Goal: Communication & Community: Ask a question

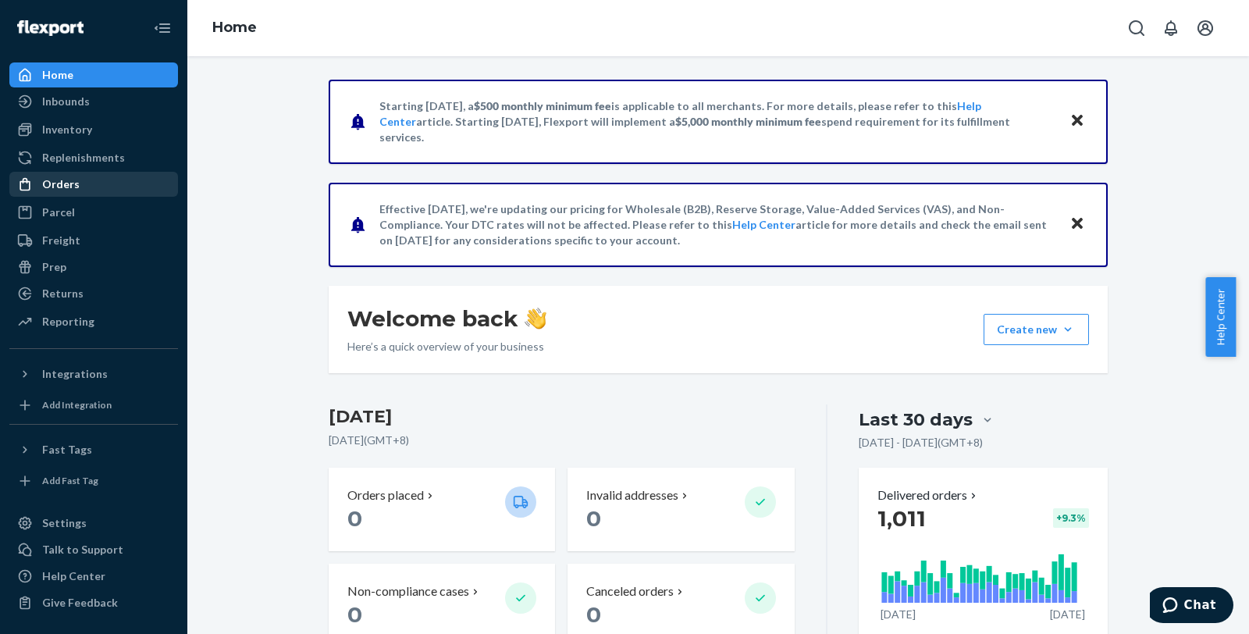
click at [84, 176] on div "Orders" at bounding box center [94, 184] width 166 height 22
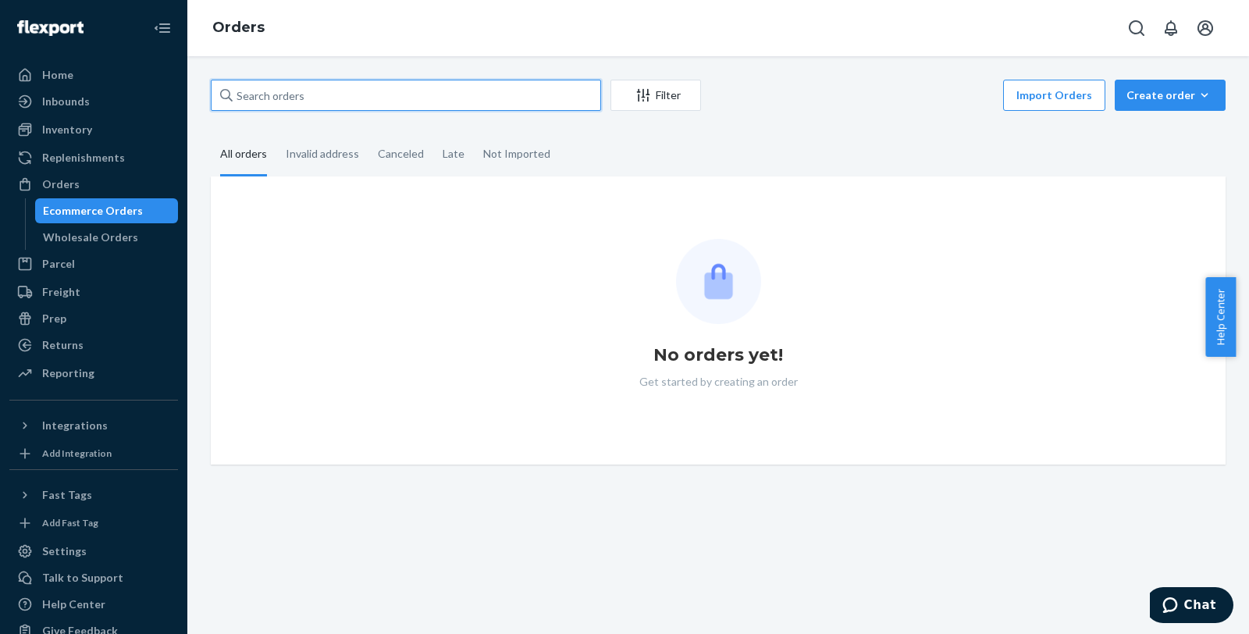
click at [445, 105] on input "text" at bounding box center [406, 95] width 390 height 31
paste input "96047"
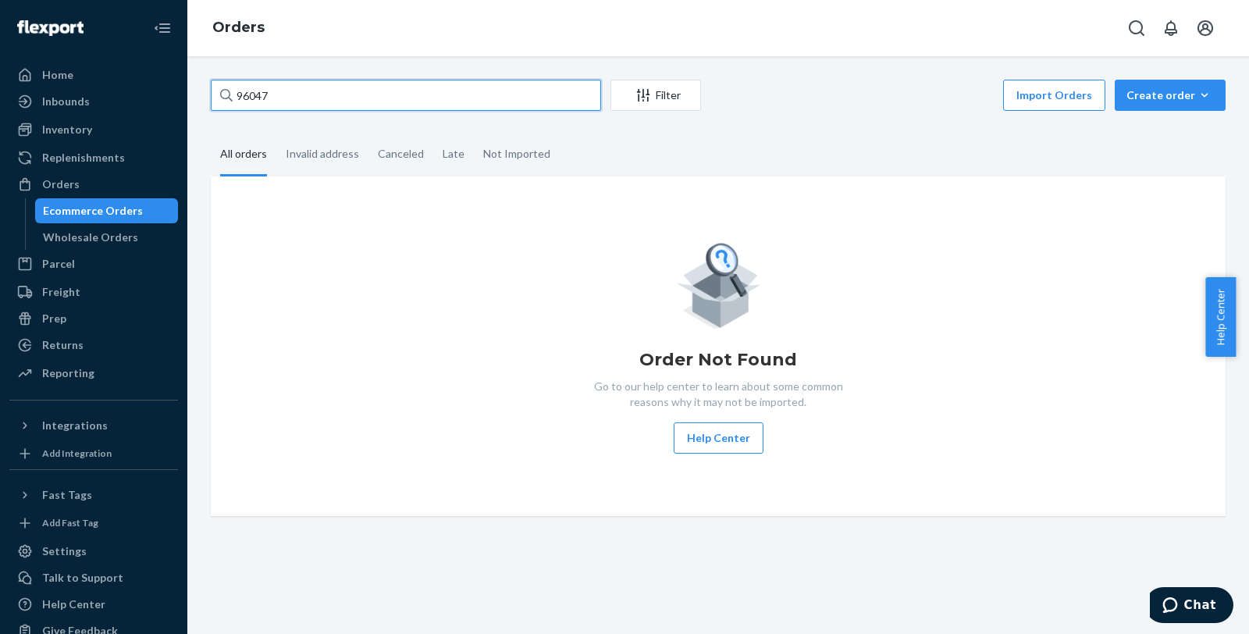
type input "96047"
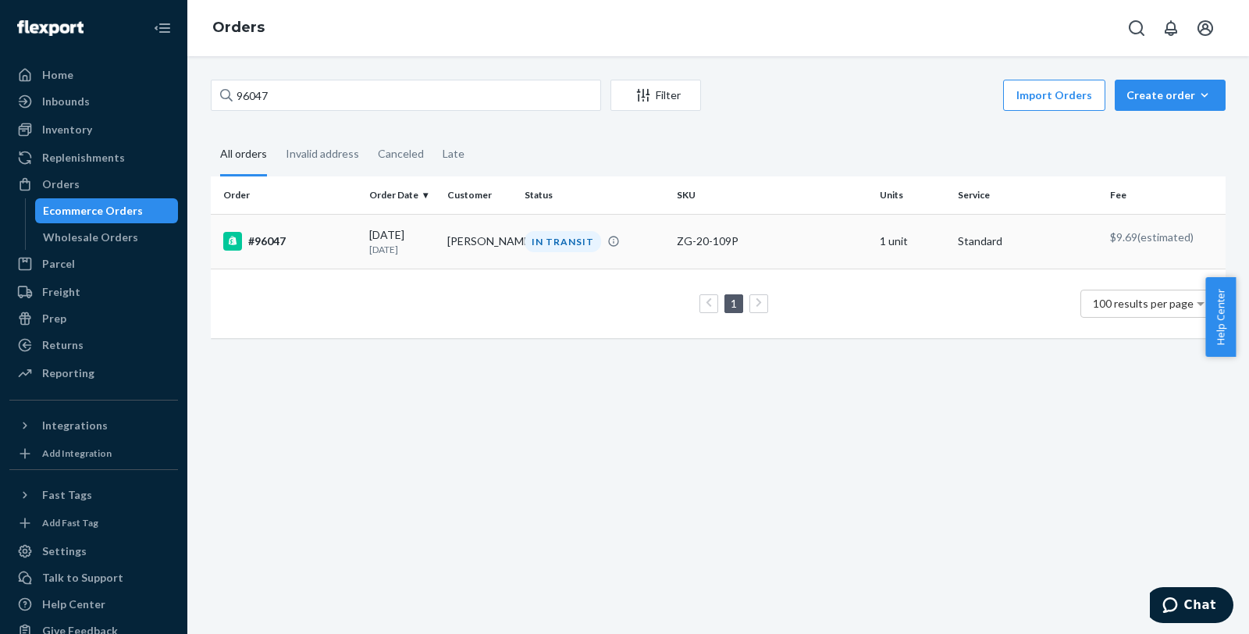
click at [301, 232] on div "#96047" at bounding box center [290, 241] width 134 height 19
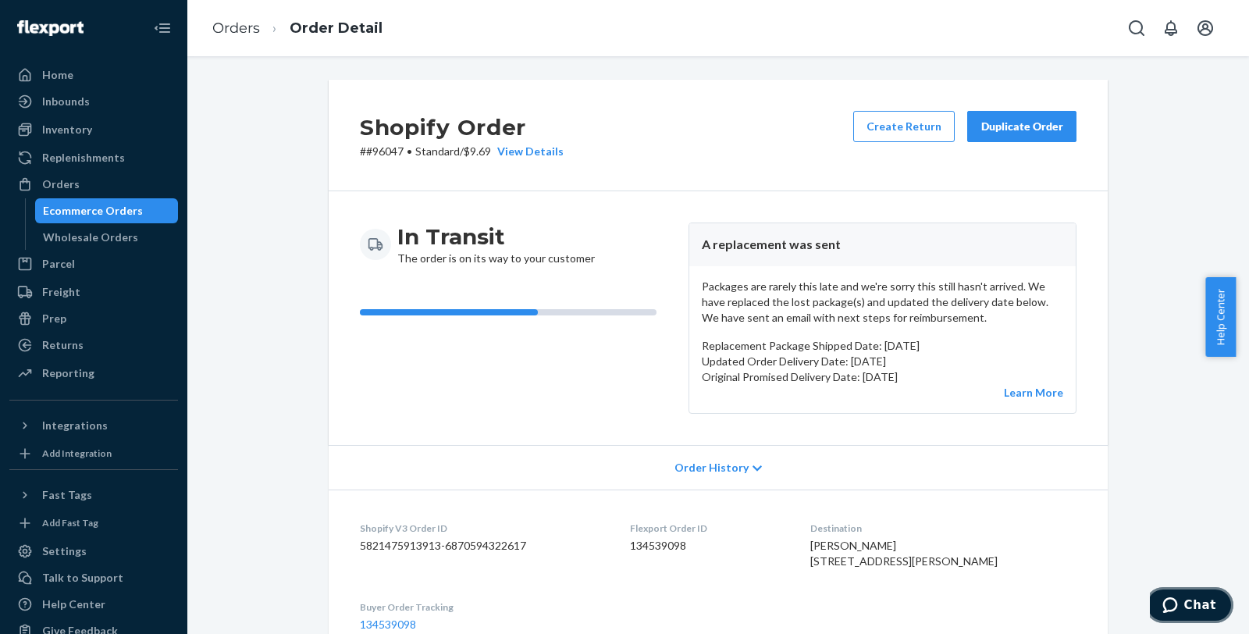
click at [1182, 592] on button "Chat" at bounding box center [1189, 605] width 88 height 36
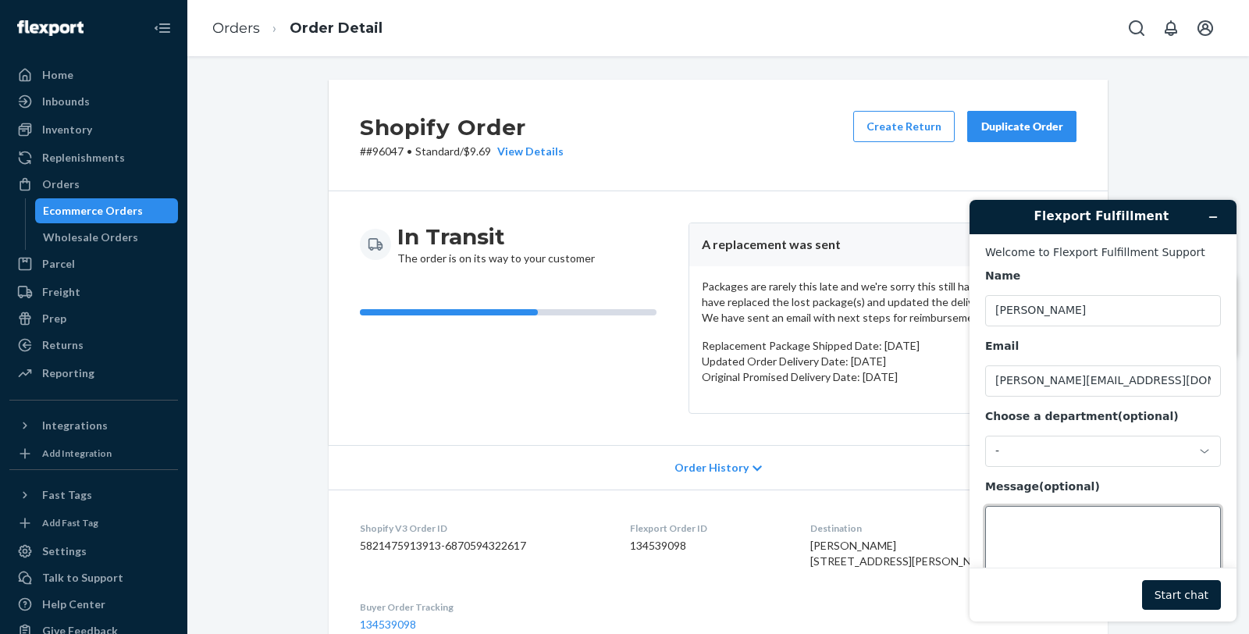
click at [1074, 554] on textarea "Message (optional)" at bounding box center [1103, 549] width 236 height 87
paste textarea "96047"
type textarea "Hello, can you please help process a reimbursement for order 96047"
click at [1184, 592] on button "Start chat" at bounding box center [1181, 595] width 79 height 30
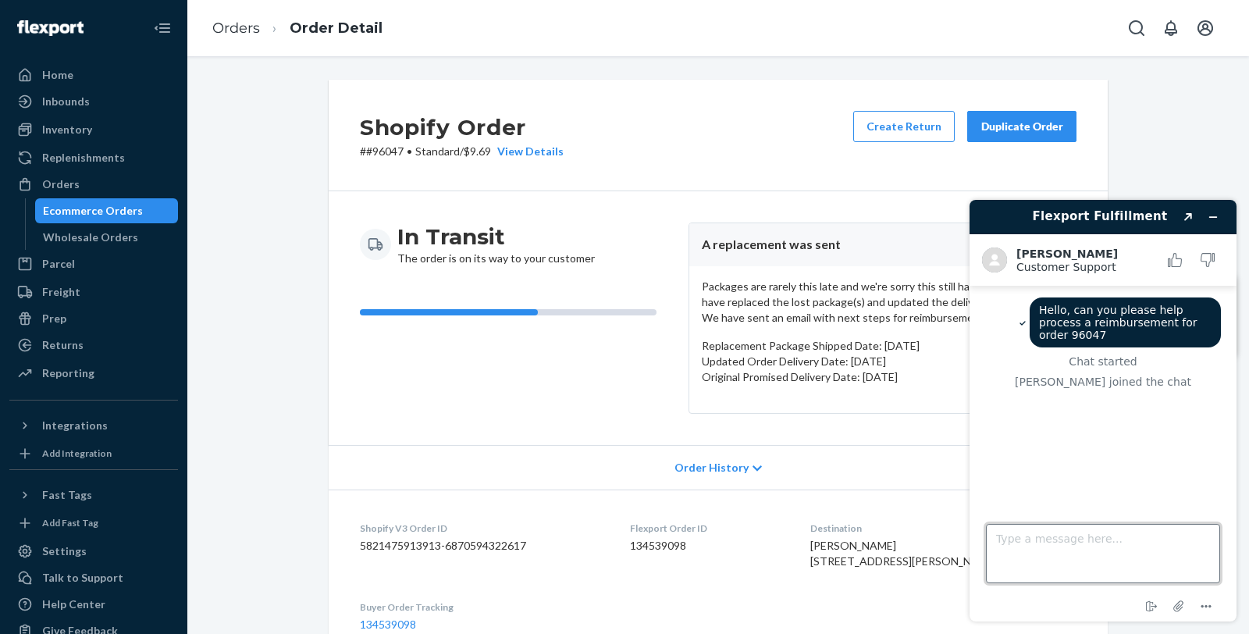
click at [1107, 565] on textarea "Type a message here..." at bounding box center [1103, 553] width 234 height 59
type textarea "Hi,"
paste textarea "[URL][DOMAIN_NAME]"
type textarea "Here's the retail price of the product [URL][DOMAIN_NAME]"
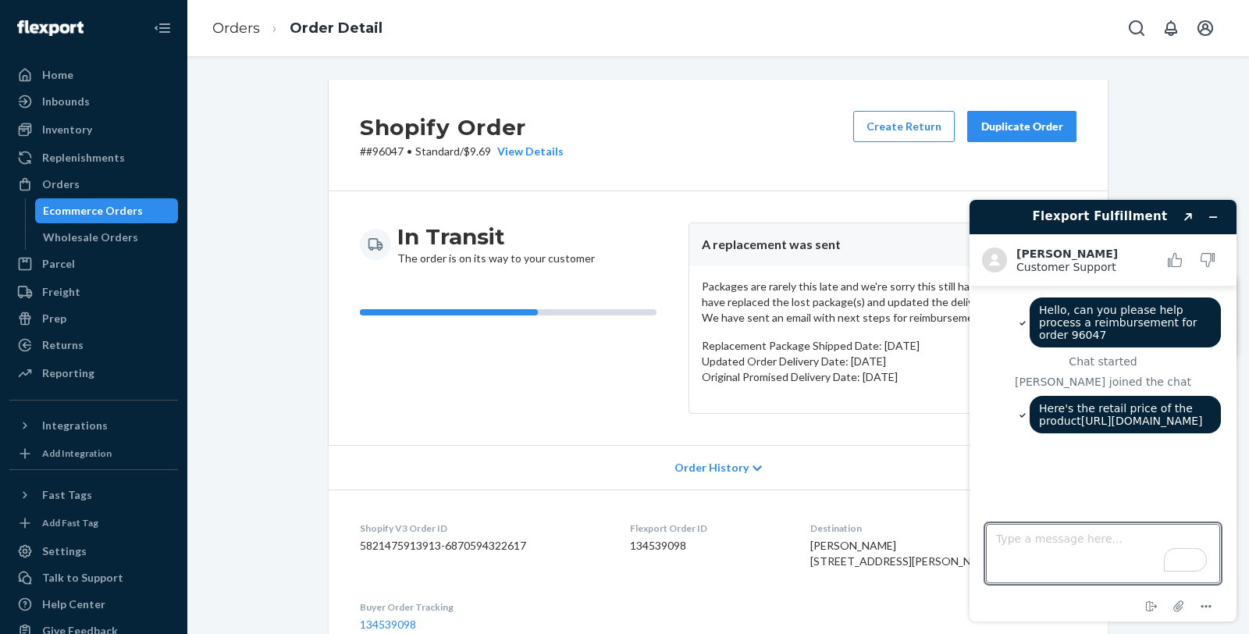
click at [1169, 616] on div "Attach file" at bounding box center [1180, 607] width 27 height 20
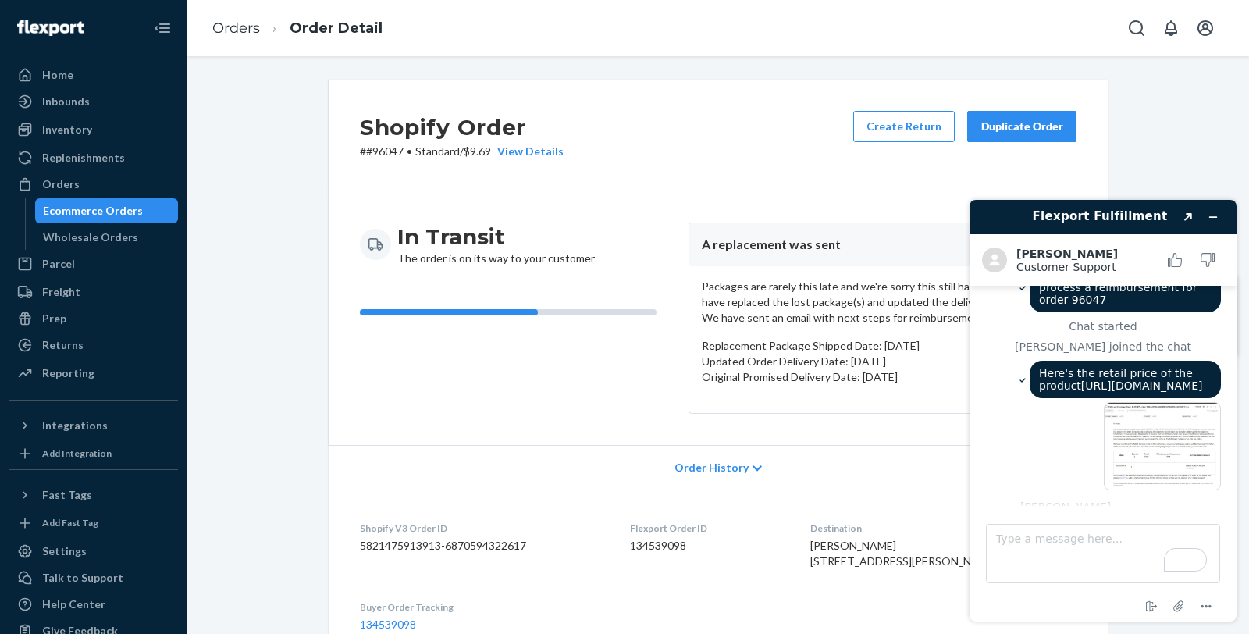
scroll to position [270, 0]
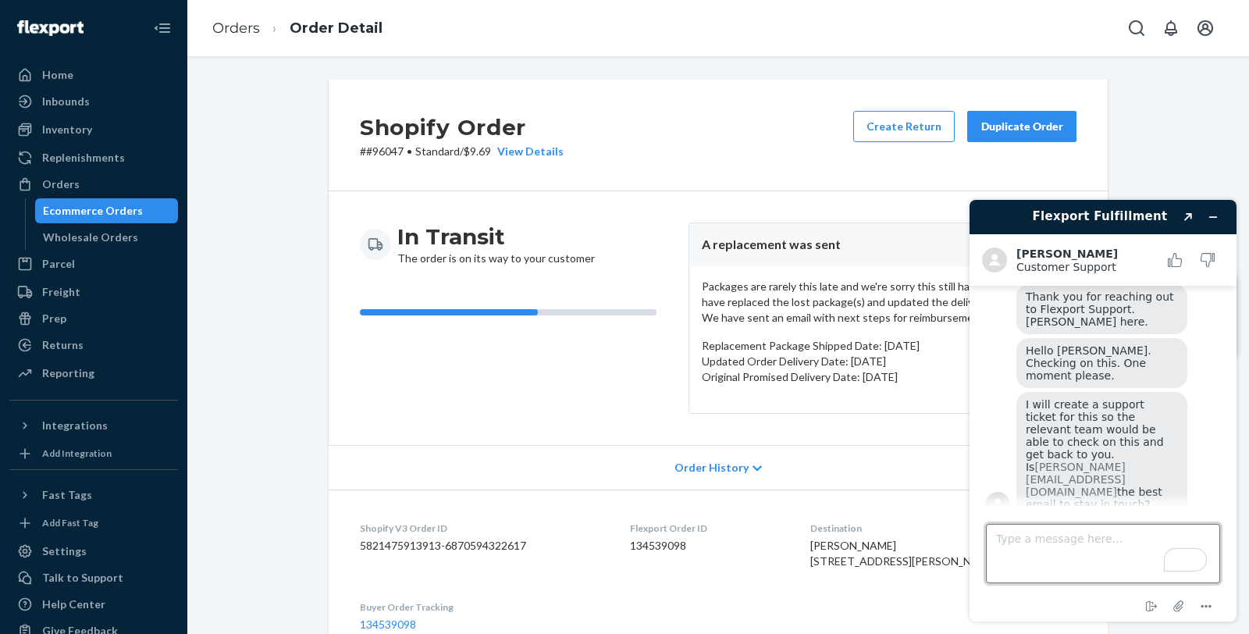
click at [1105, 555] on textarea "Type a message here..." at bounding box center [1103, 553] width 234 height 59
click at [1165, 544] on textarea "Type a message here..." at bounding box center [1103, 553] width 234 height 59
type textarea "Yes"
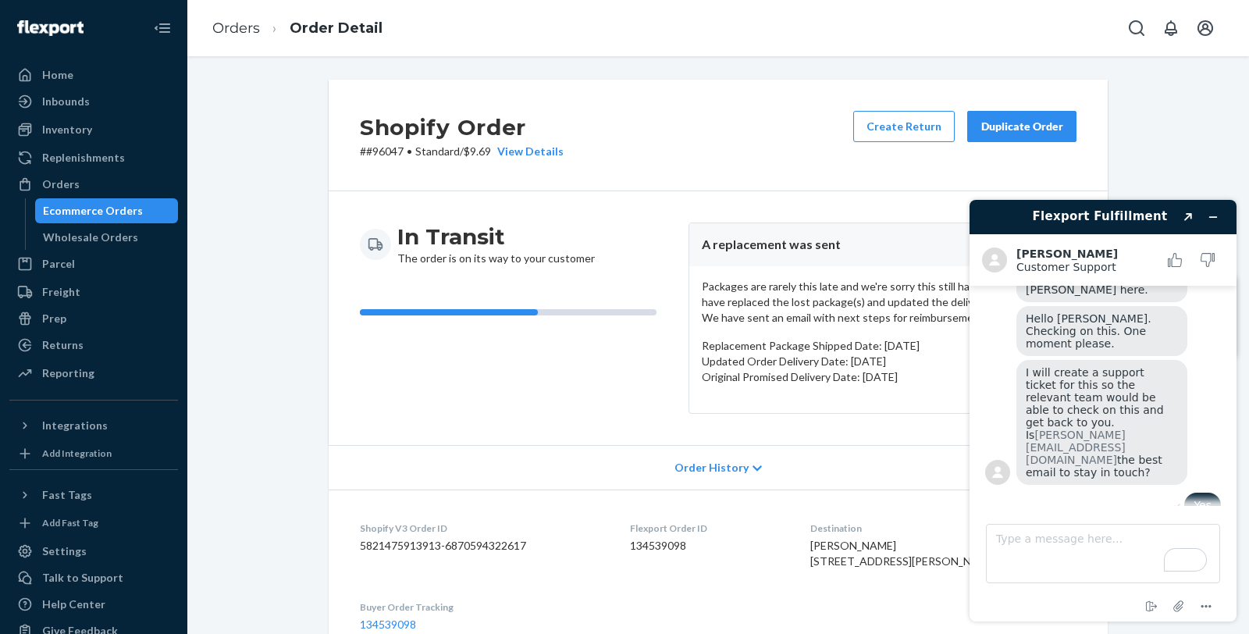
scroll to position [422, 0]
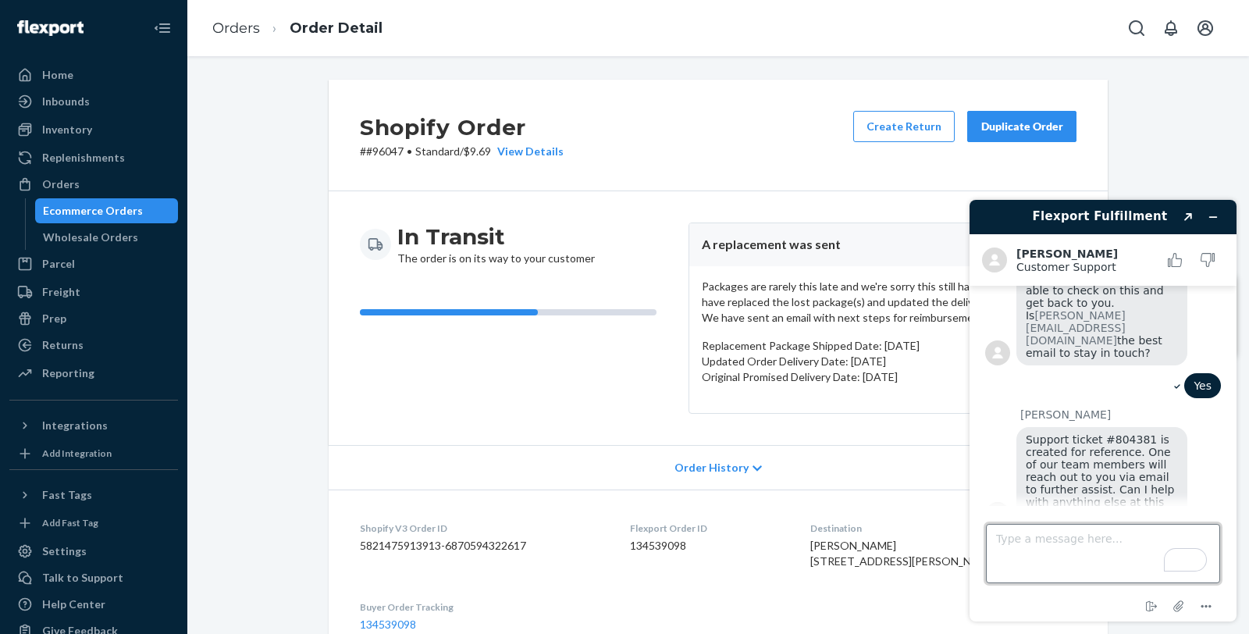
click at [1060, 545] on textarea "Type a message here..." at bounding box center [1103, 553] width 234 height 59
type textarea "That's all"
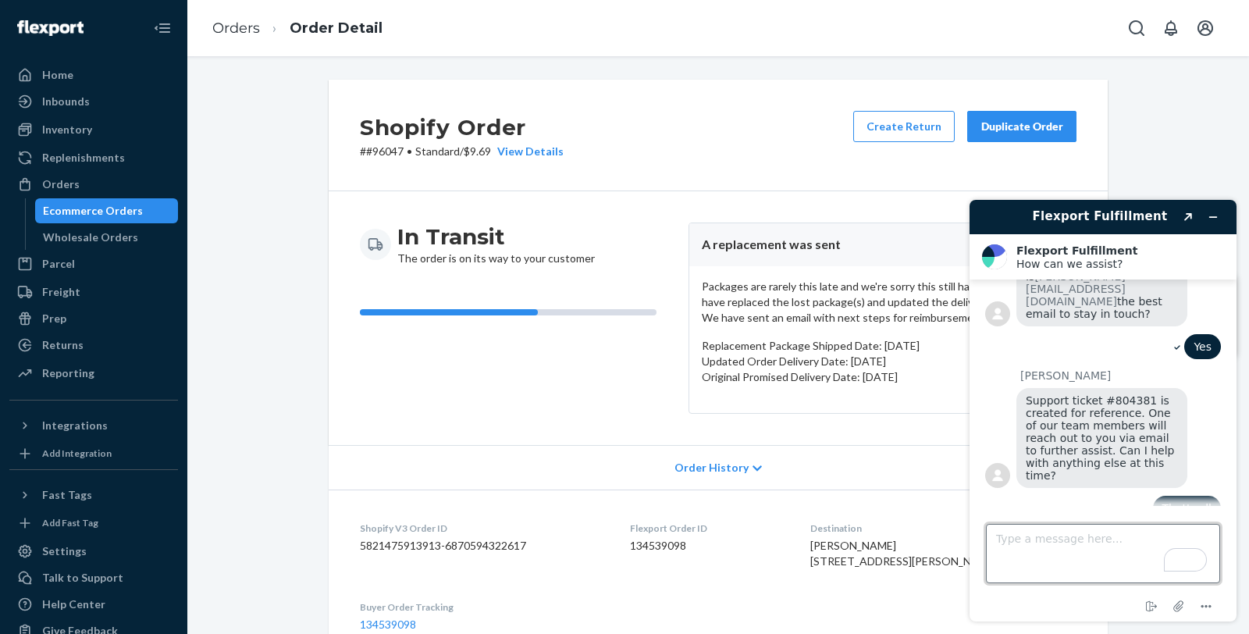
scroll to position [611, 0]
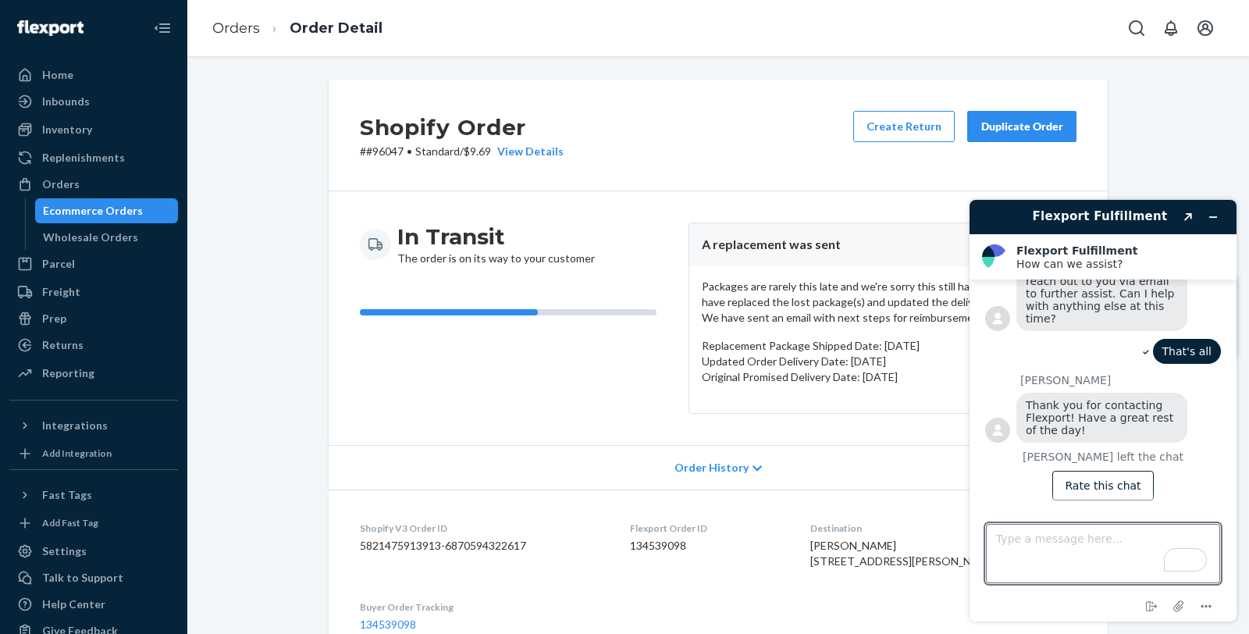
click at [376, 155] on p "# #96047 • Standard / $9.69 View Details" at bounding box center [462, 152] width 204 height 16
copy p "96047"
